Goal: Information Seeking & Learning: Learn about a topic

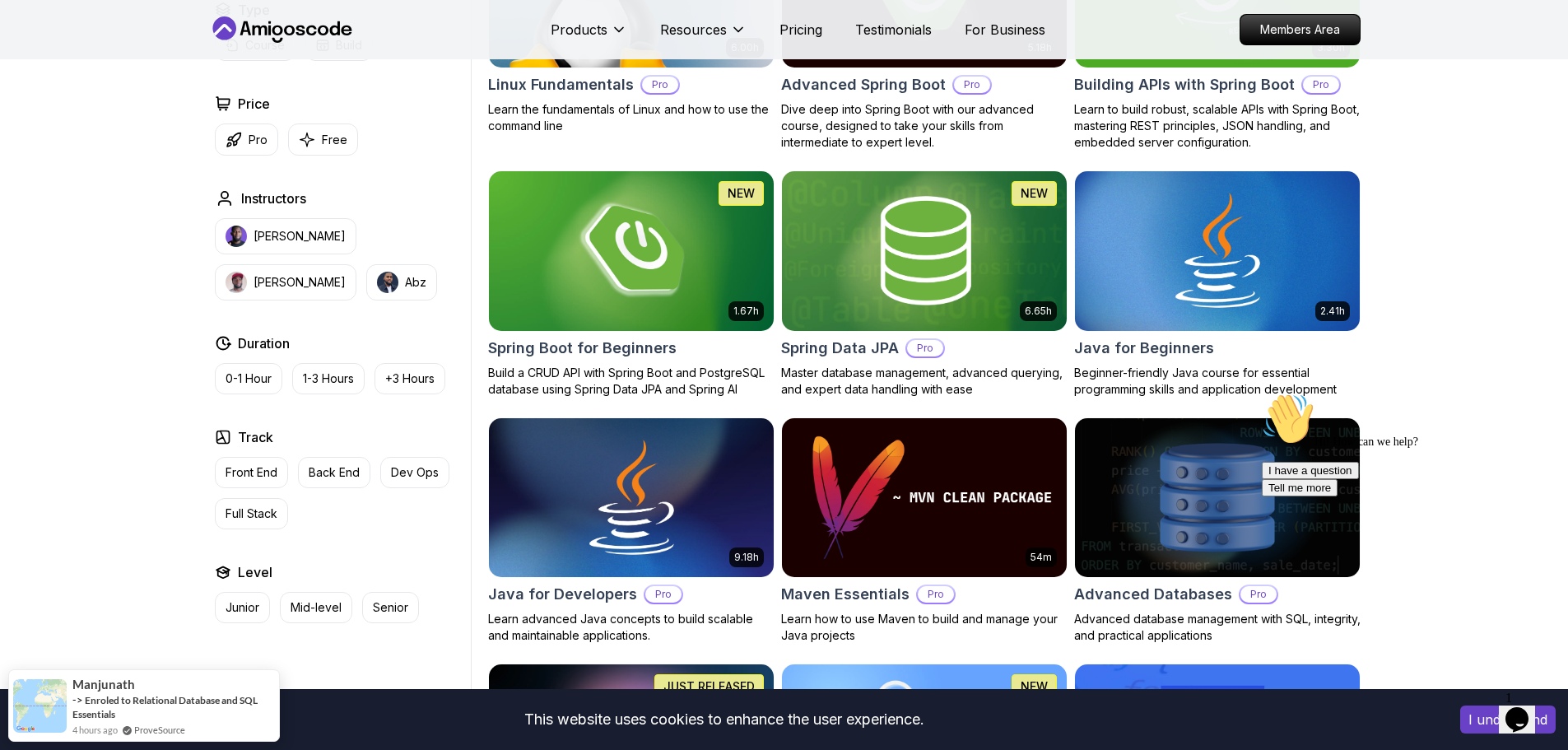
scroll to position [741, 0]
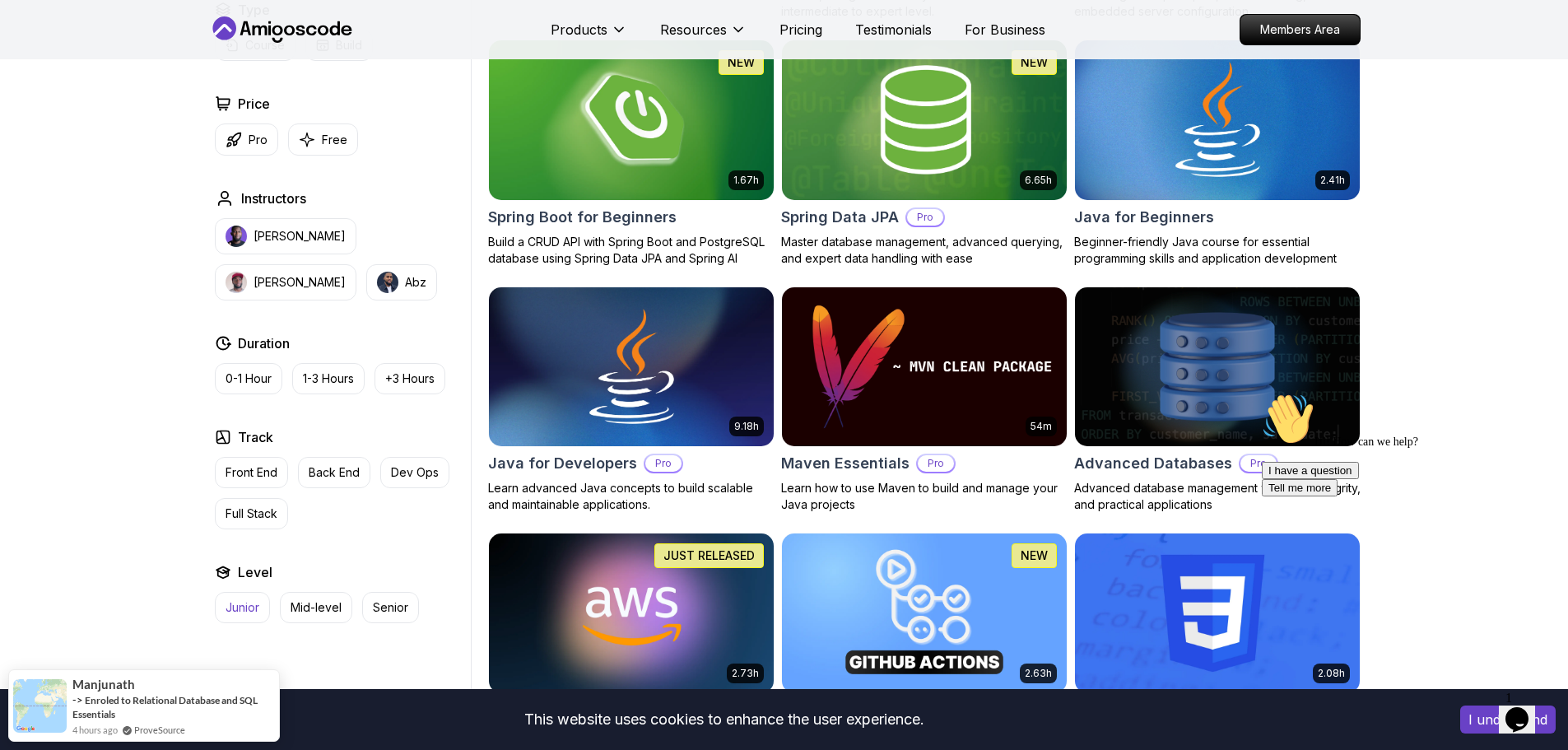
click at [262, 599] on button "Junior" at bounding box center [242, 608] width 55 height 32
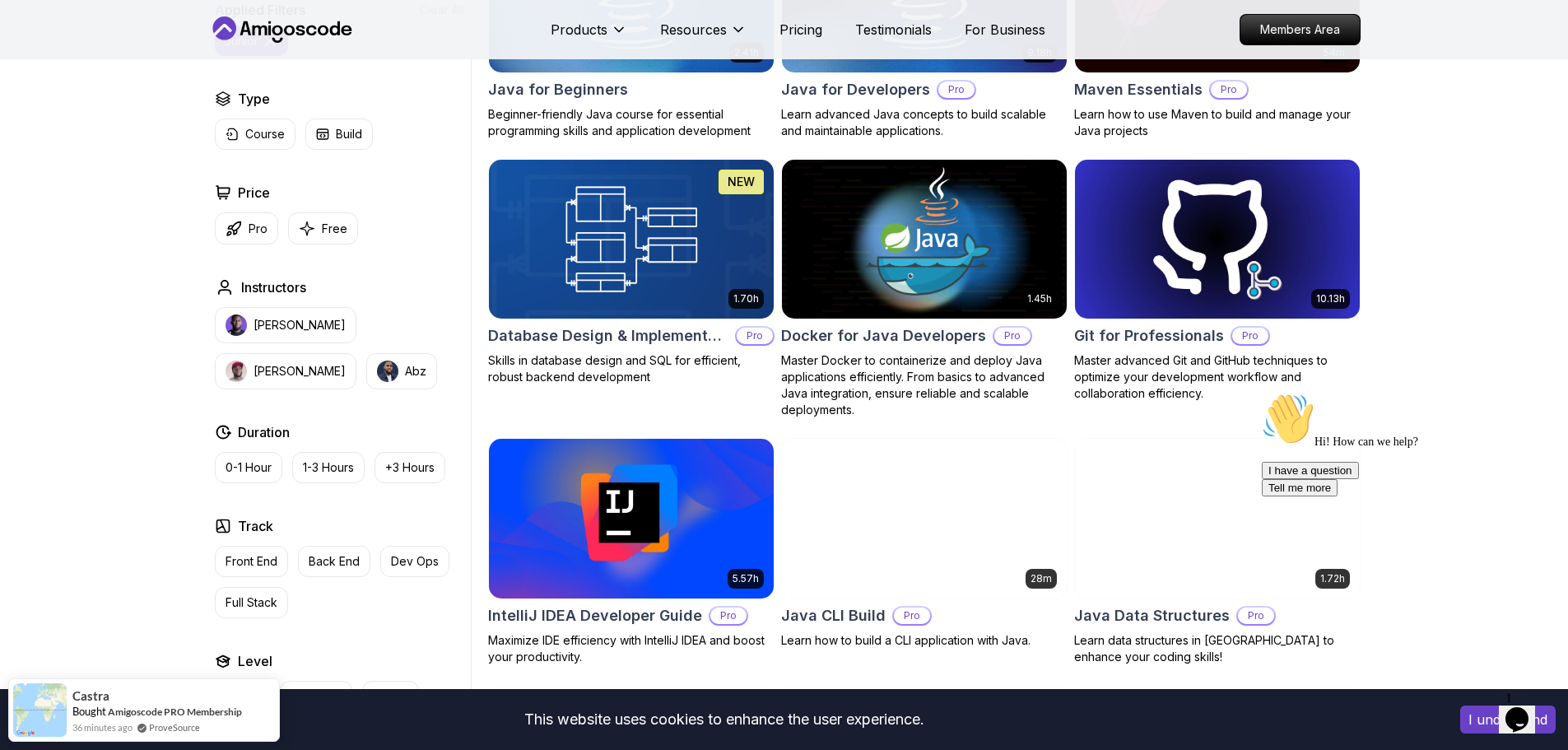
scroll to position [576, 0]
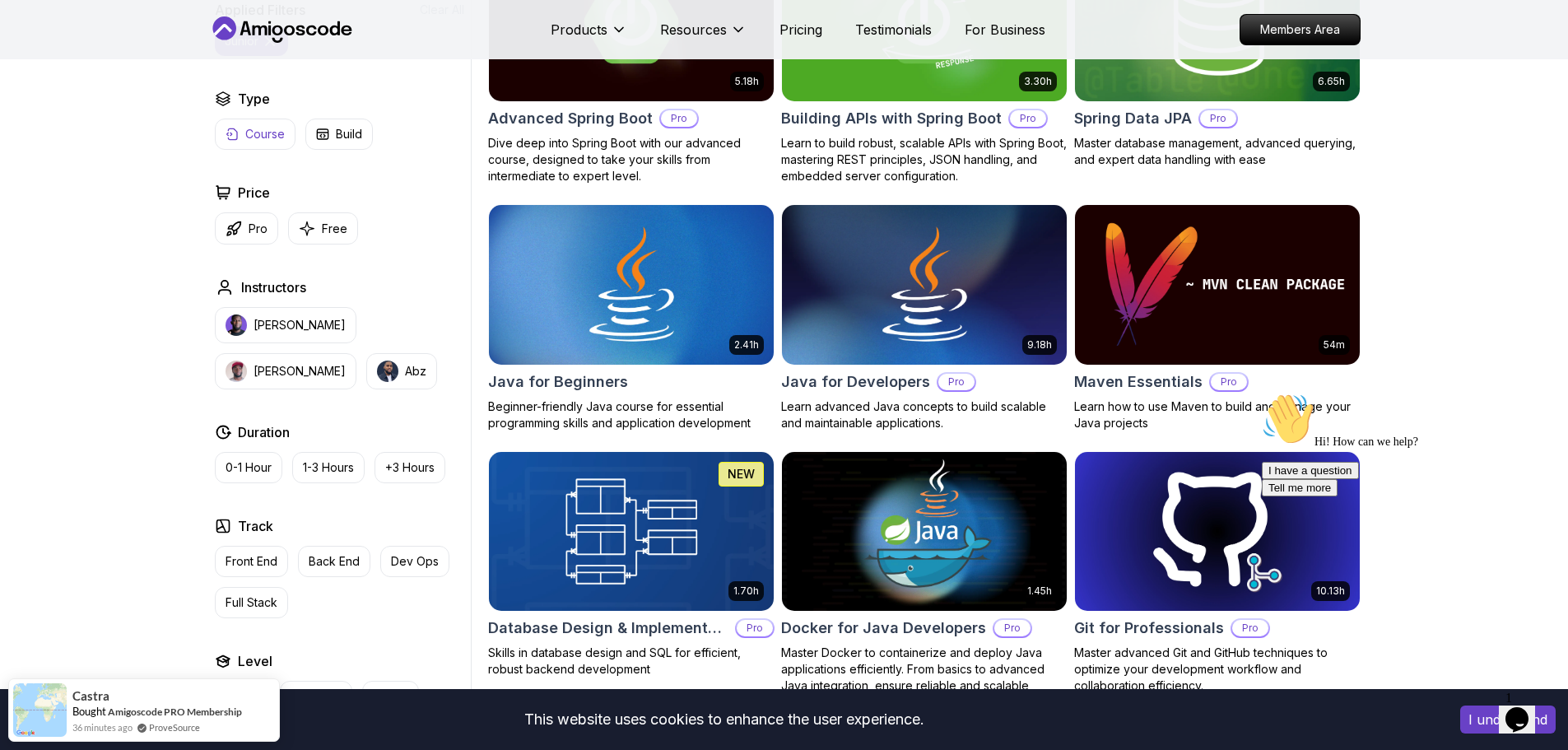
click at [267, 125] on button "Course" at bounding box center [254, 134] width 81 height 32
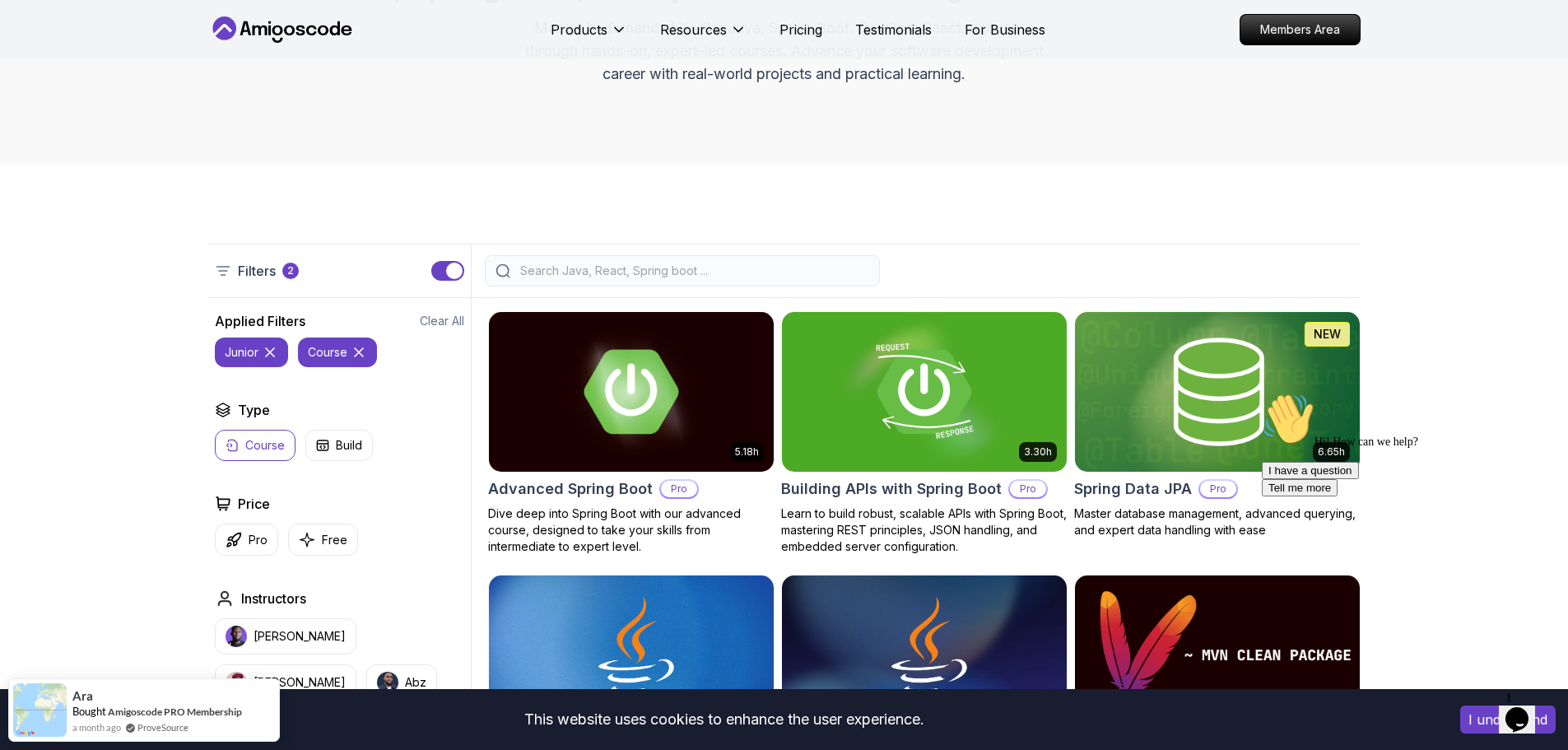
scroll to position [330, 0]
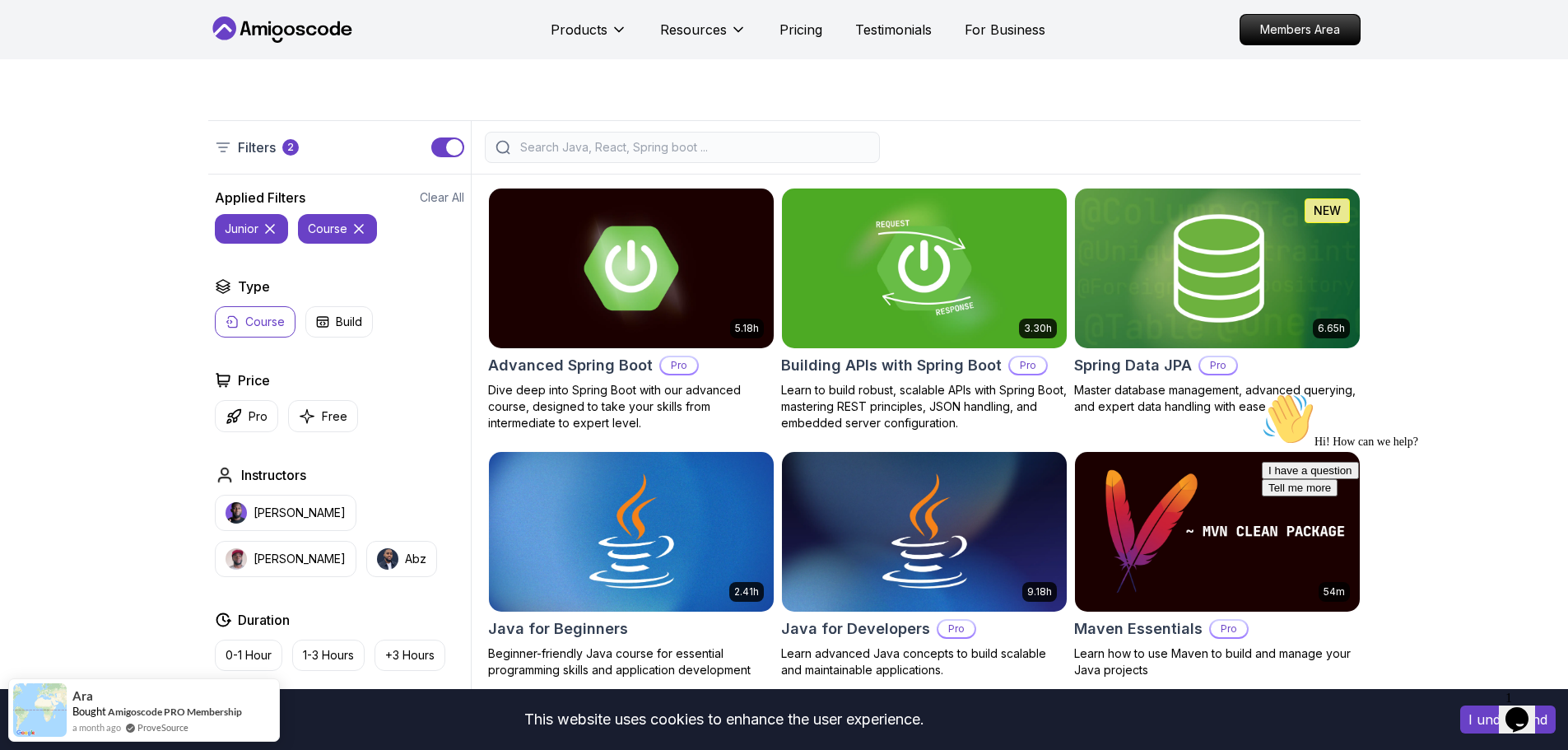
click at [365, 230] on icon at bounding box center [359, 229] width 16 height 16
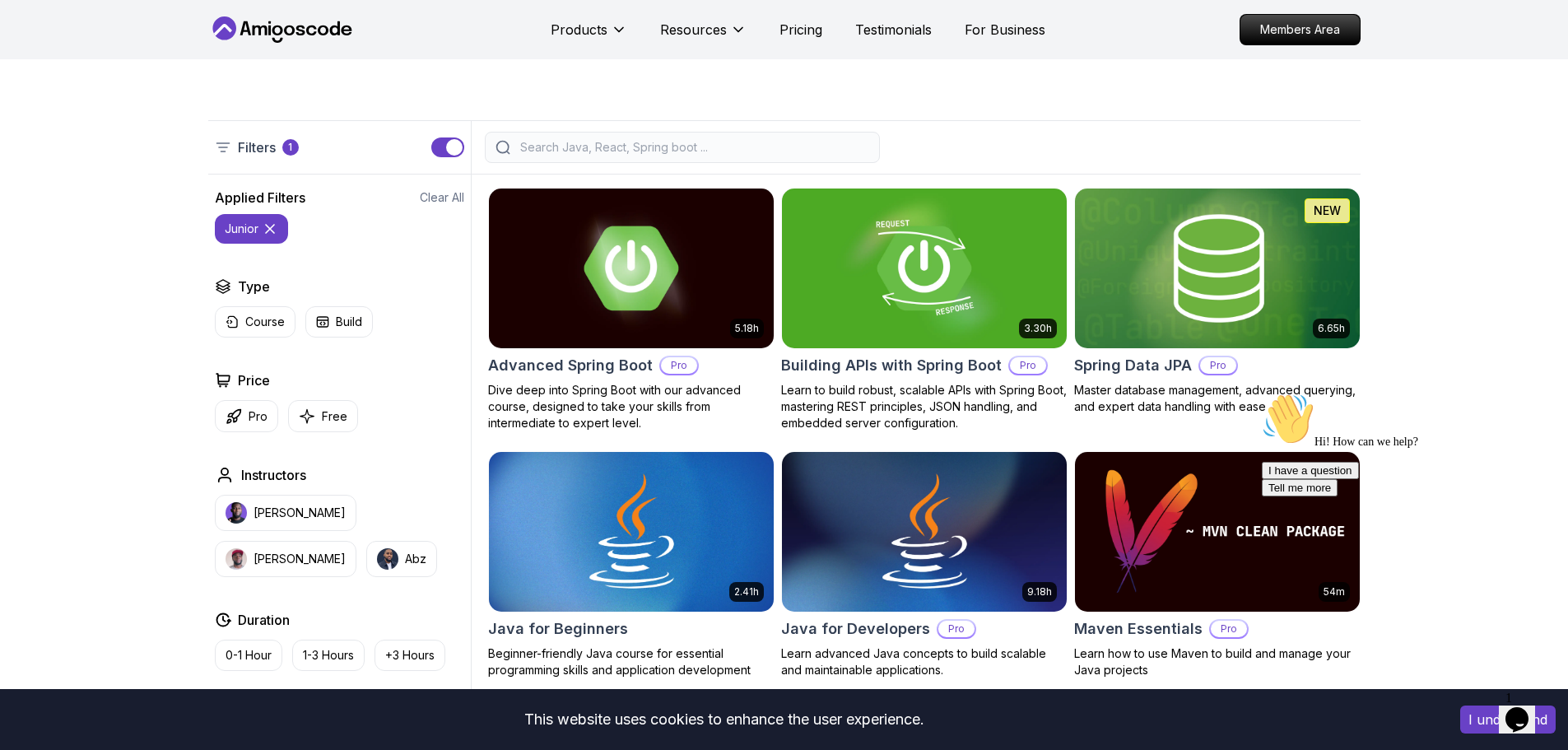
click at [266, 226] on icon at bounding box center [270, 229] width 16 height 16
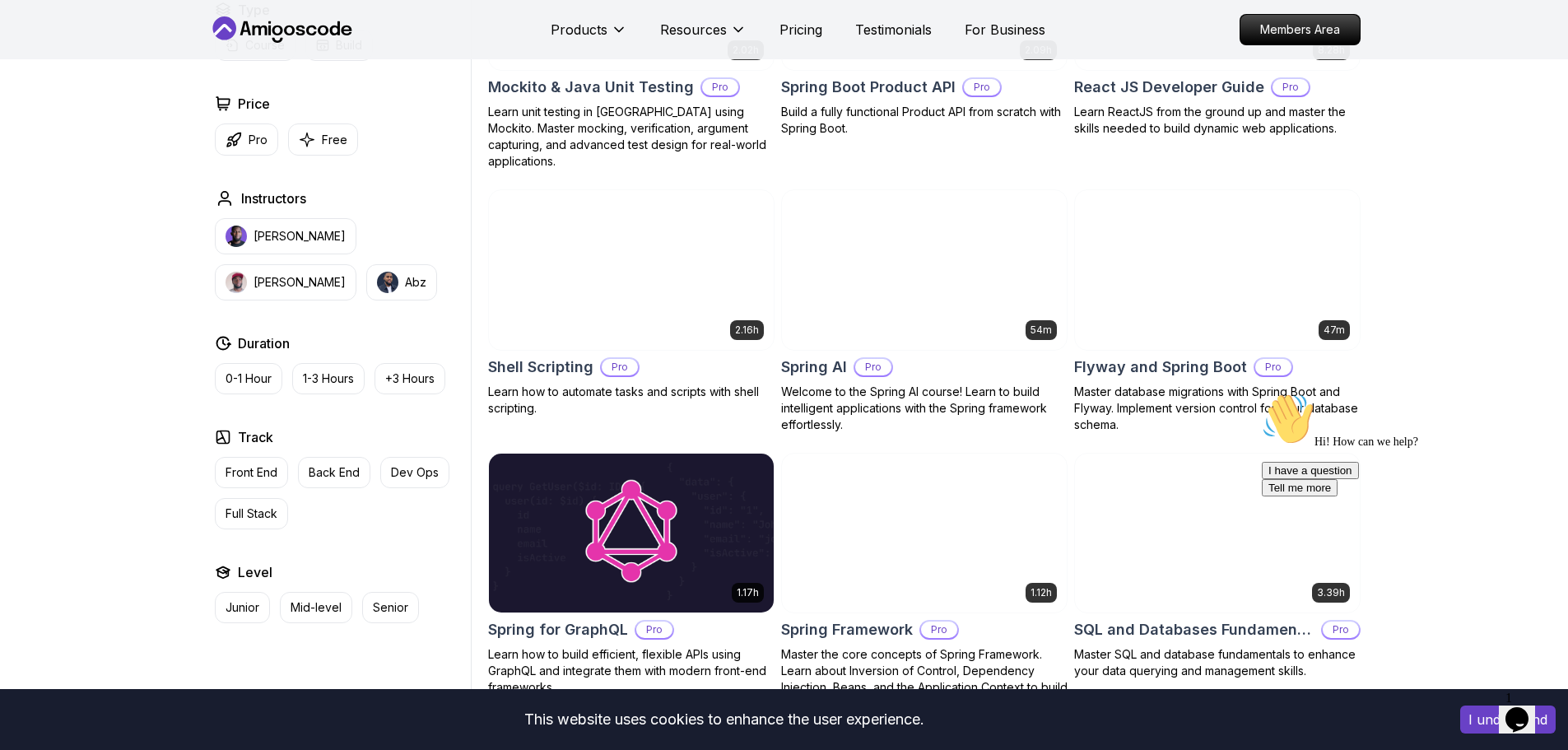
scroll to position [3707, 0]
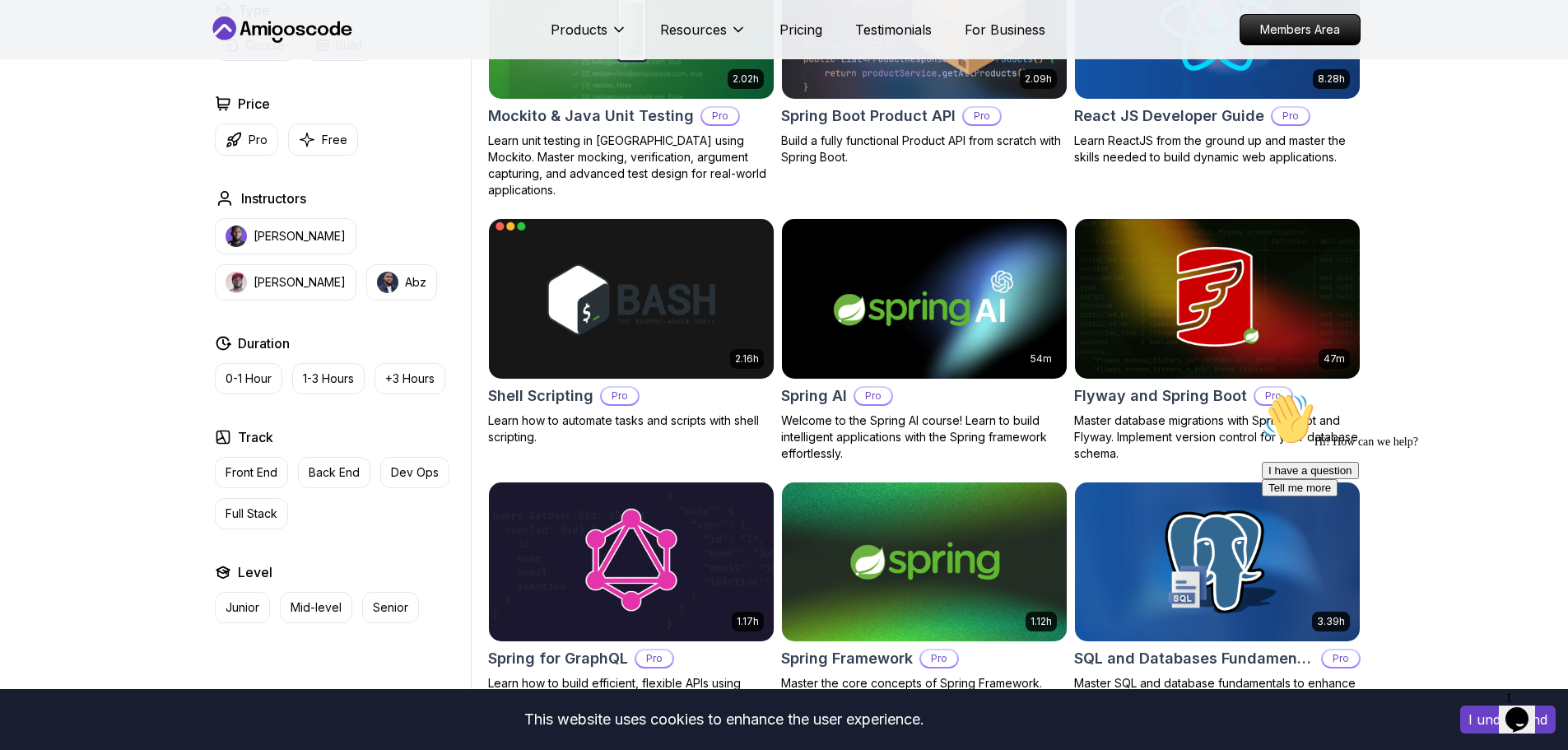
click at [584, 288] on img at bounding box center [631, 298] width 299 height 168
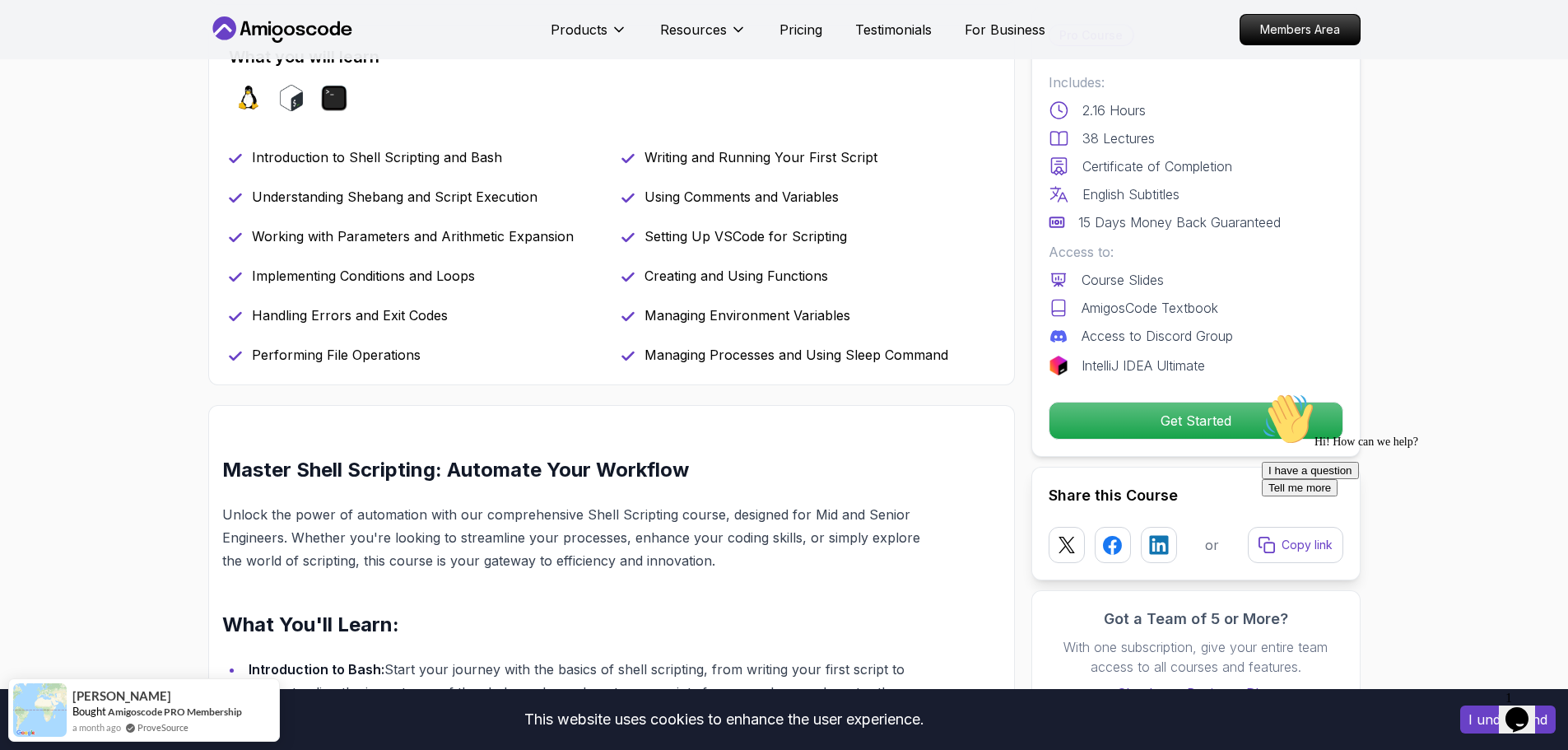
scroll to position [495, 0]
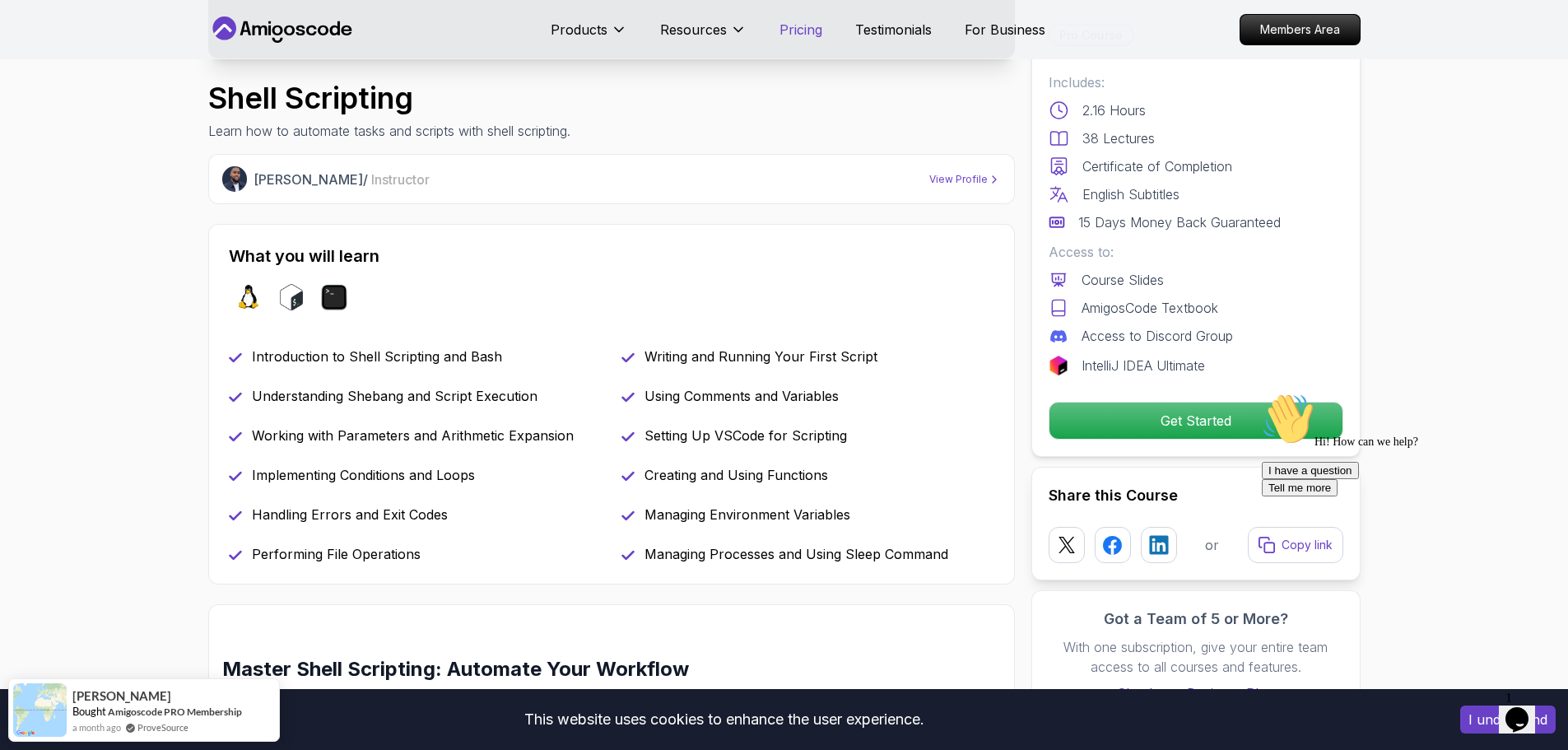
click at [808, 23] on p "Pricing" at bounding box center [800, 30] width 43 height 20
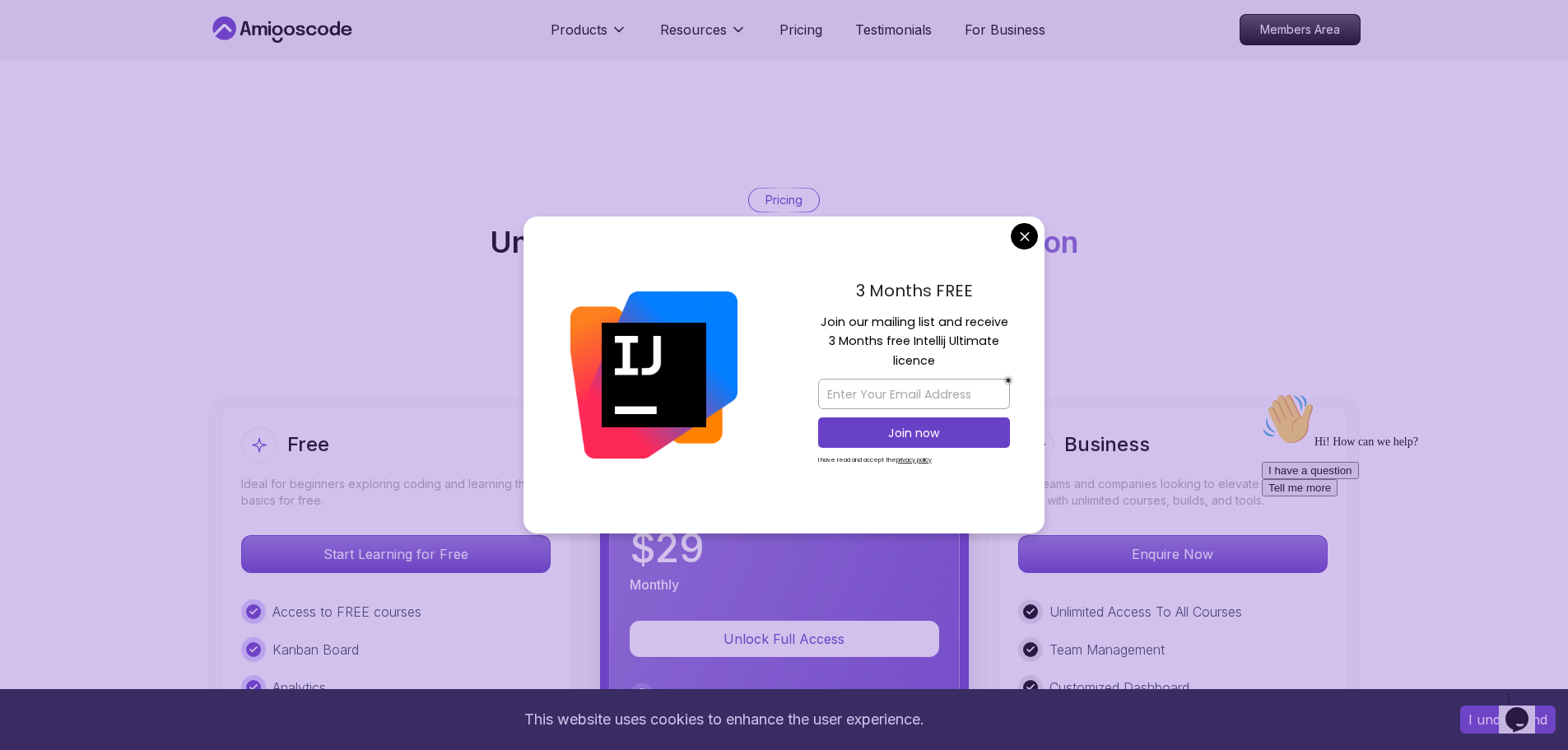
scroll to position [3608, 0]
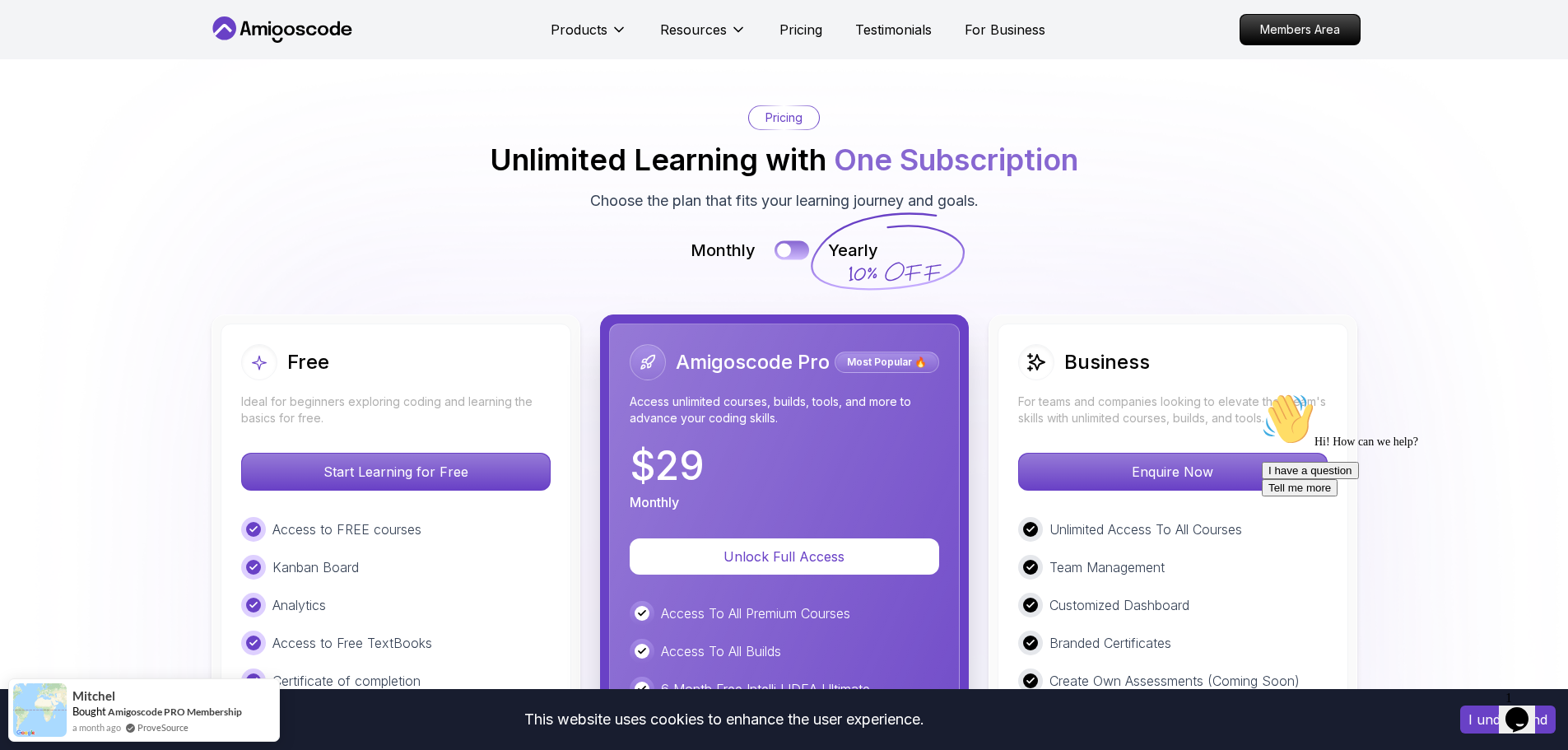
click at [780, 244] on div at bounding box center [783, 250] width 14 height 14
click at [807, 241] on button at bounding box center [792, 250] width 34 height 19
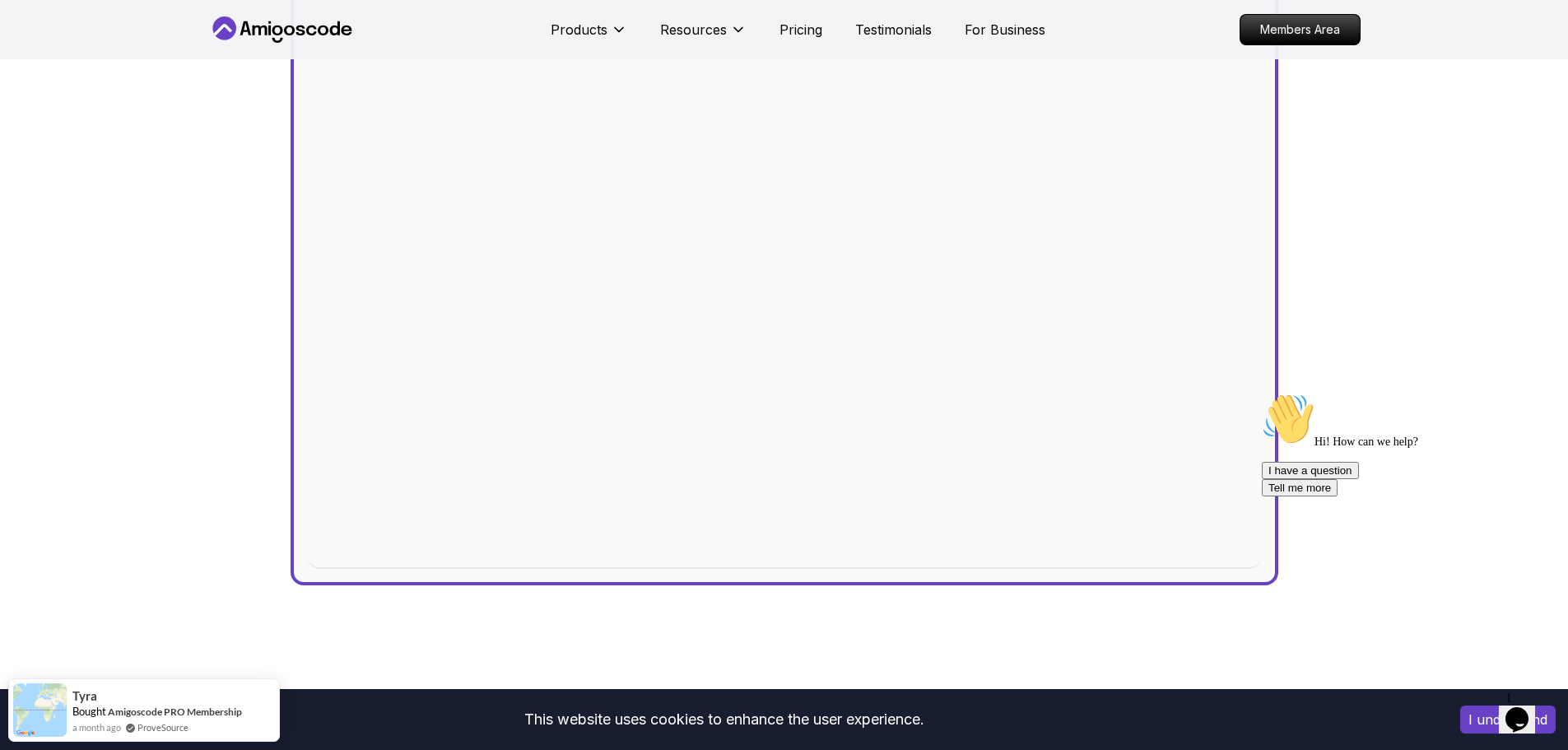
scroll to position [492, 0]
